Goal: Navigation & Orientation: Find specific page/section

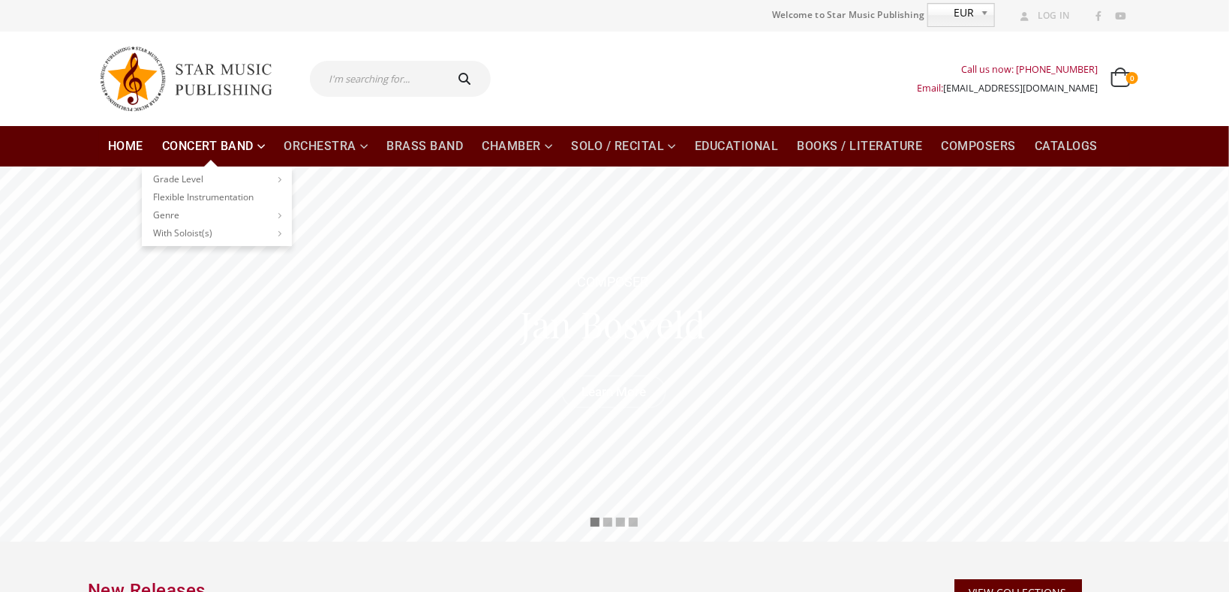
click at [197, 141] on link "Concert Band" at bounding box center [214, 146] width 122 height 41
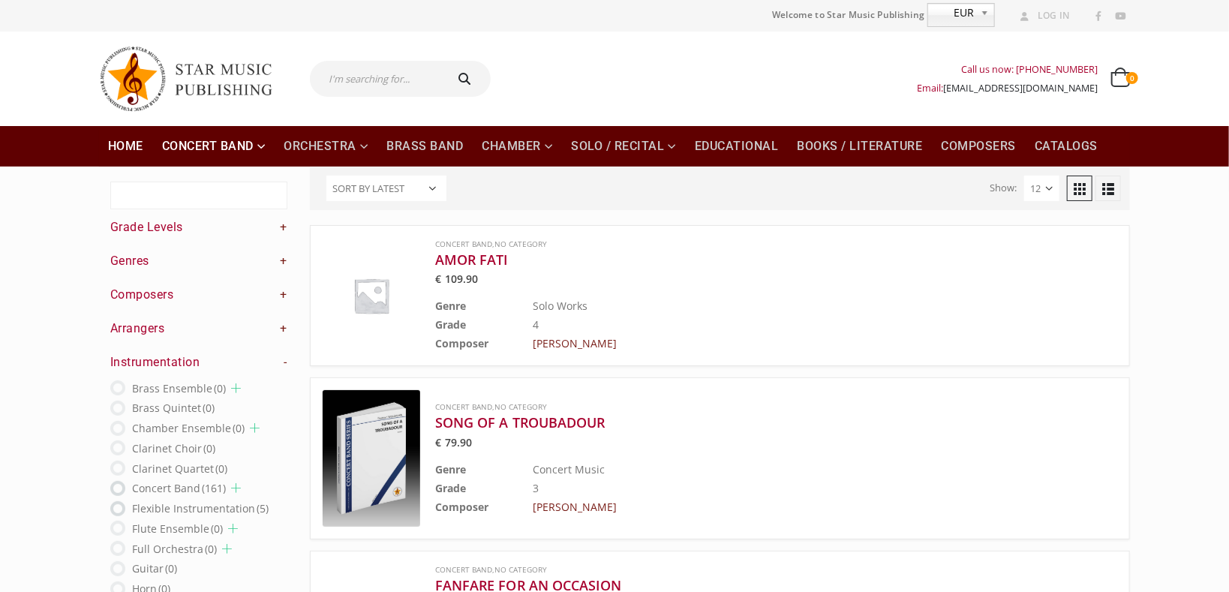
click at [131, 146] on link "Home" at bounding box center [125, 146] width 53 height 41
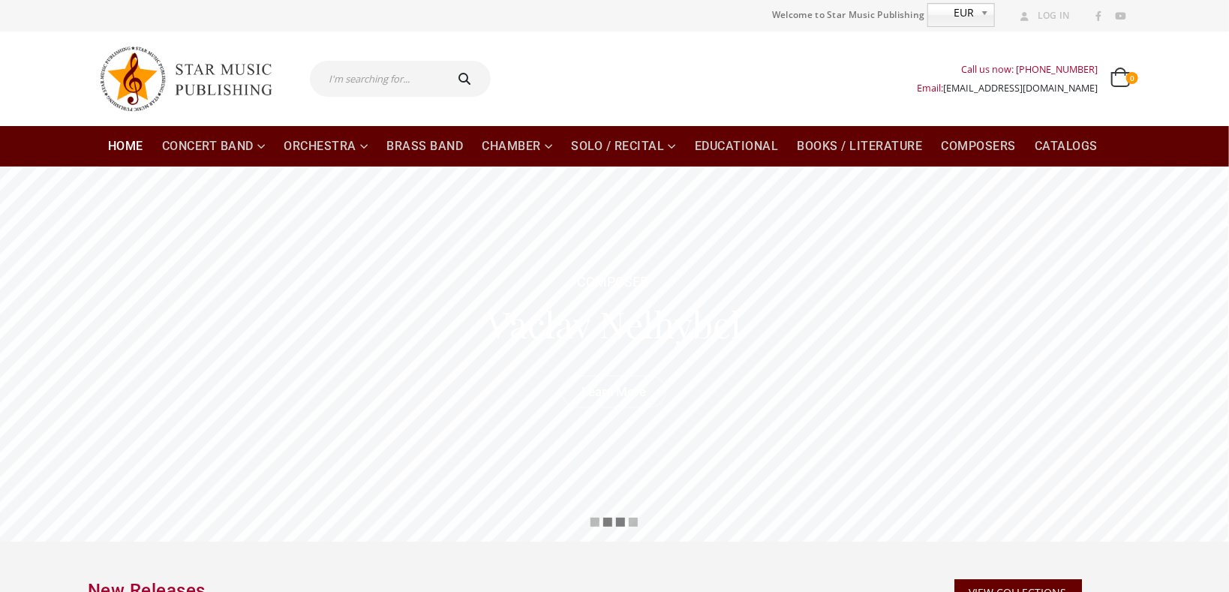
click at [621, 519] on rs-bullet at bounding box center [620, 522] width 9 height 9
click at [636, 522] on rs-bullet at bounding box center [633, 522] width 9 height 9
click at [618, 524] on rs-bullet at bounding box center [620, 522] width 9 height 9
click at [608, 524] on rs-bullet at bounding box center [607, 522] width 9 height 9
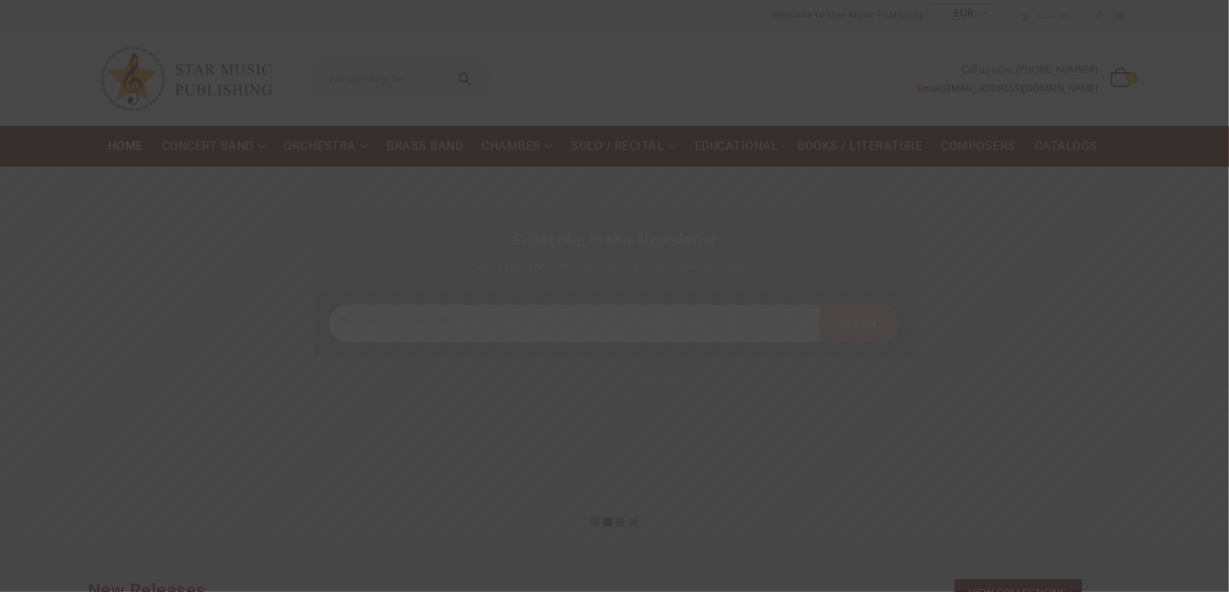
click at [908, 197] on button "Close this module" at bounding box center [903, 202] width 24 height 24
